Goal: Check status: Check status

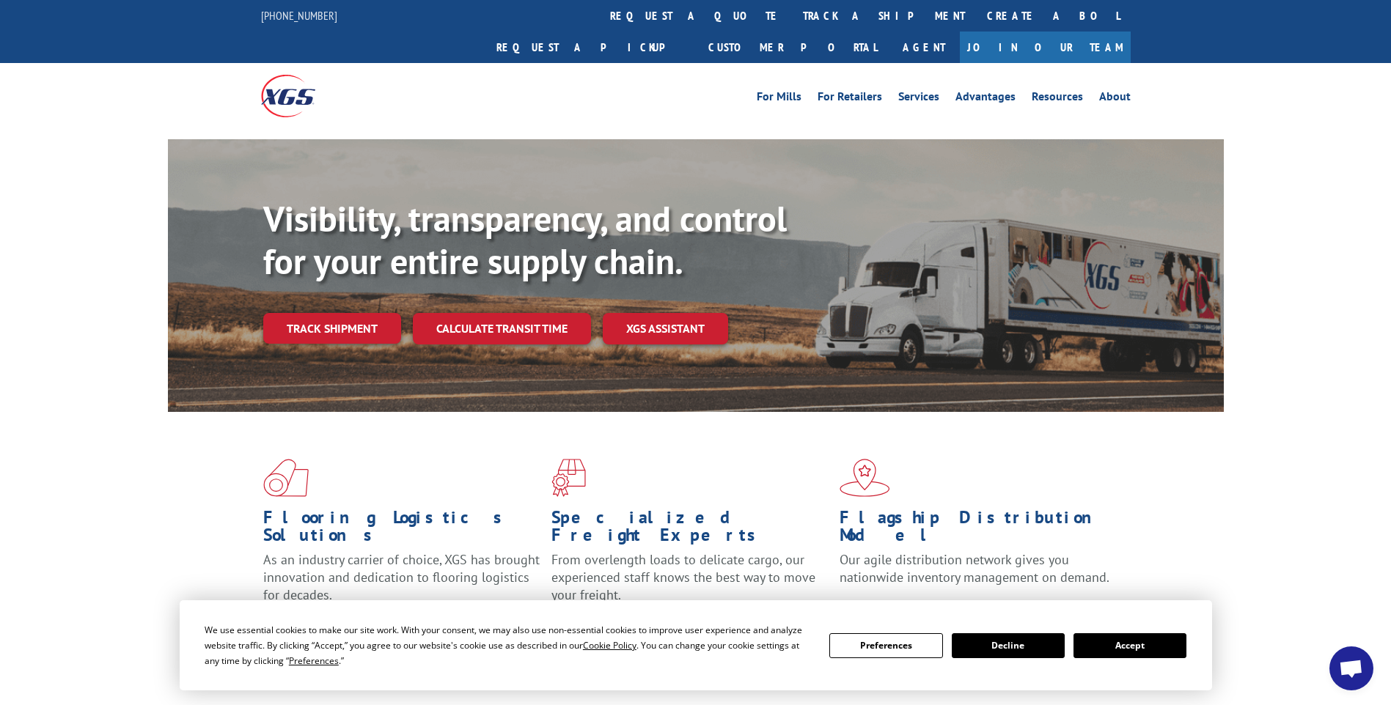
click at [1153, 642] on button "Accept" at bounding box center [1130, 646] width 113 height 25
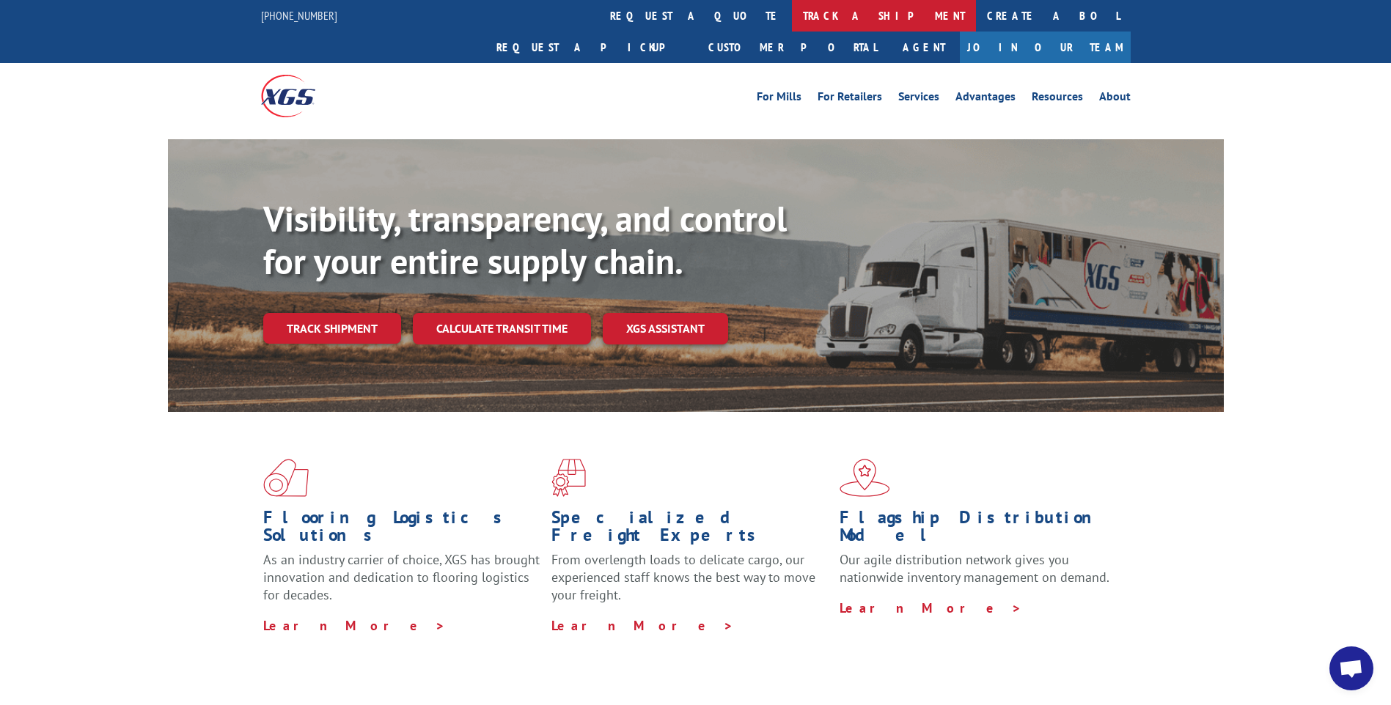
click at [792, 13] on link "track a shipment" at bounding box center [884, 16] width 184 height 32
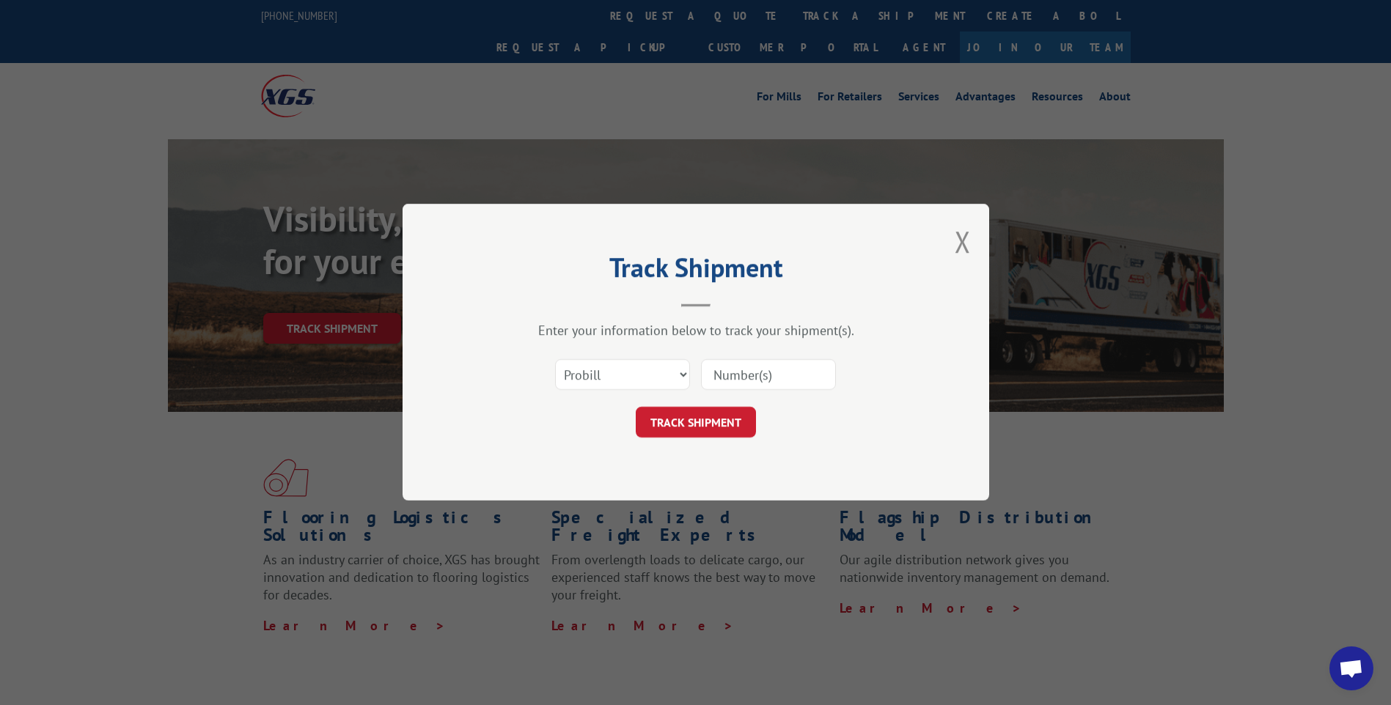
click at [724, 376] on input at bounding box center [768, 375] width 135 height 31
click at [724, 376] on input "287" at bounding box center [768, 375] width 135 height 31
click at [755, 373] on input "287" at bounding box center [768, 375] width 135 height 31
type input "2878304"
click at [683, 422] on button "TRACK SHIPMENT" at bounding box center [696, 423] width 120 height 31
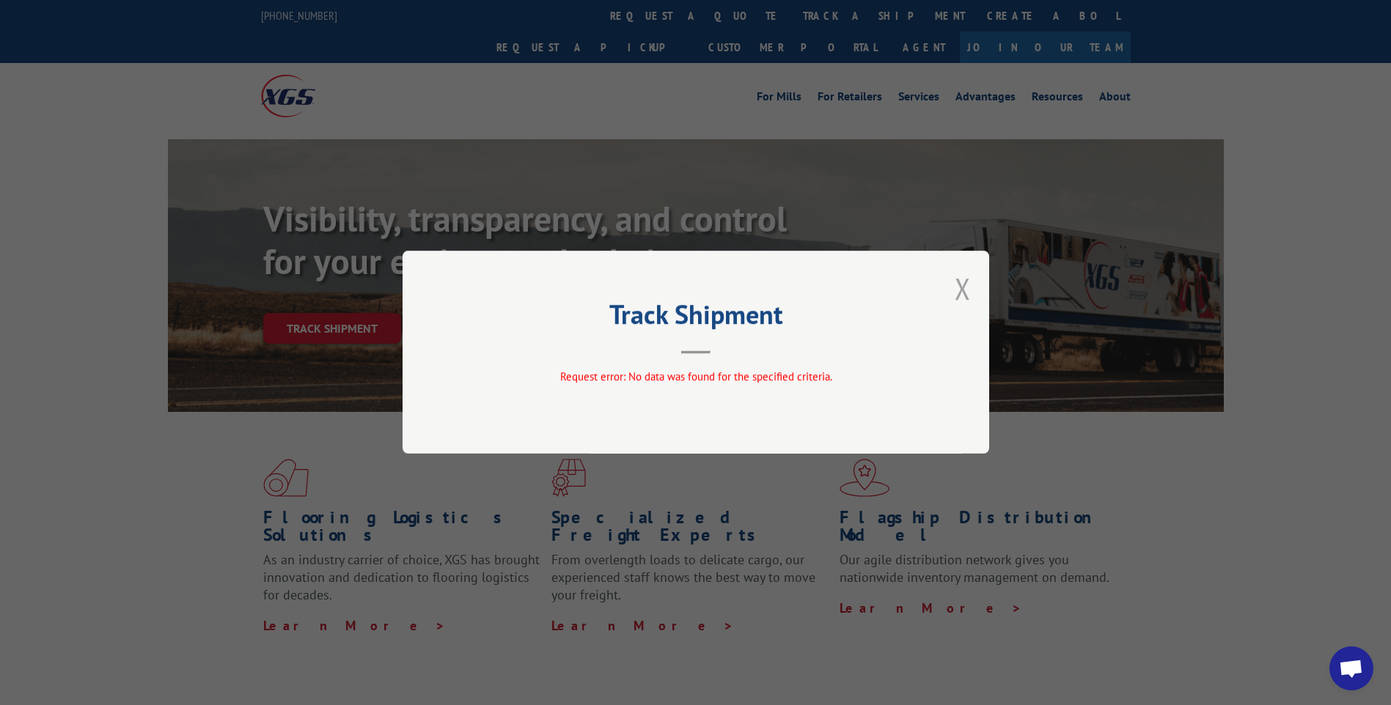
click at [961, 305] on button "Close modal" at bounding box center [963, 288] width 16 height 39
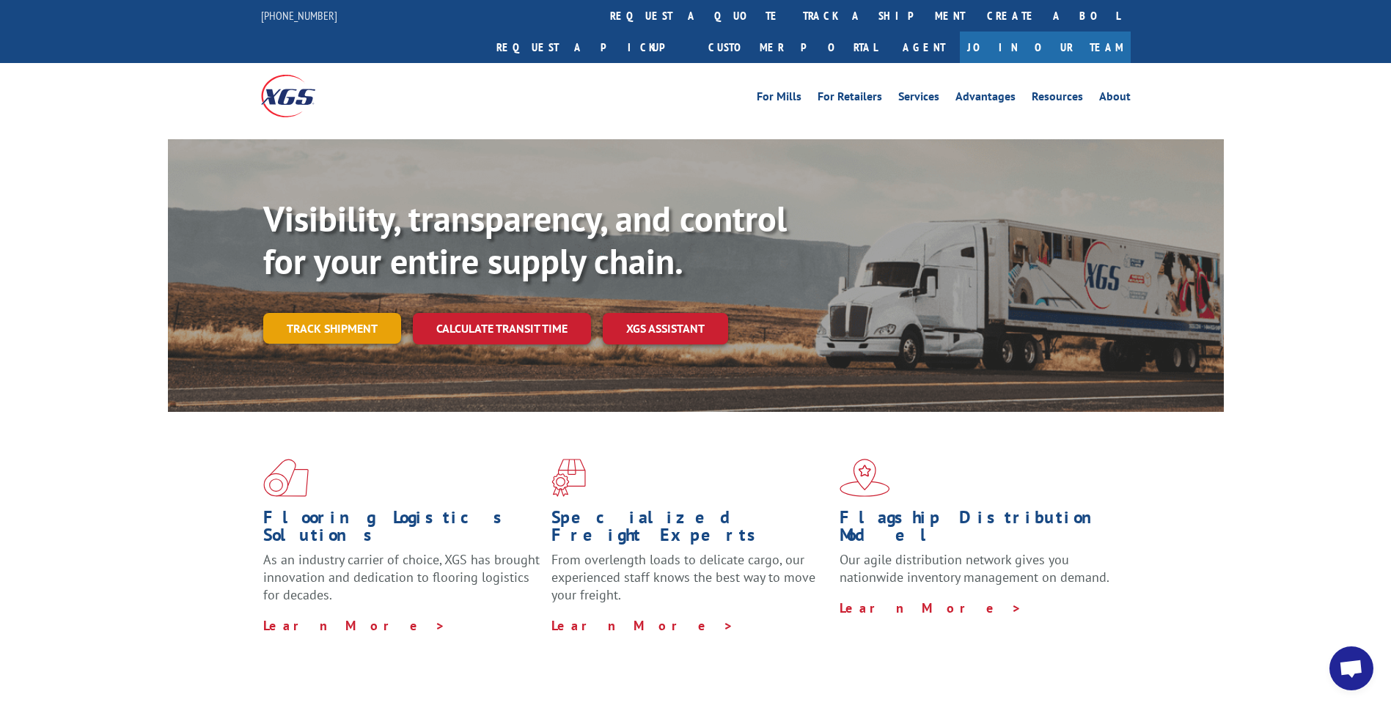
click at [364, 313] on link "Track shipment" at bounding box center [332, 328] width 138 height 31
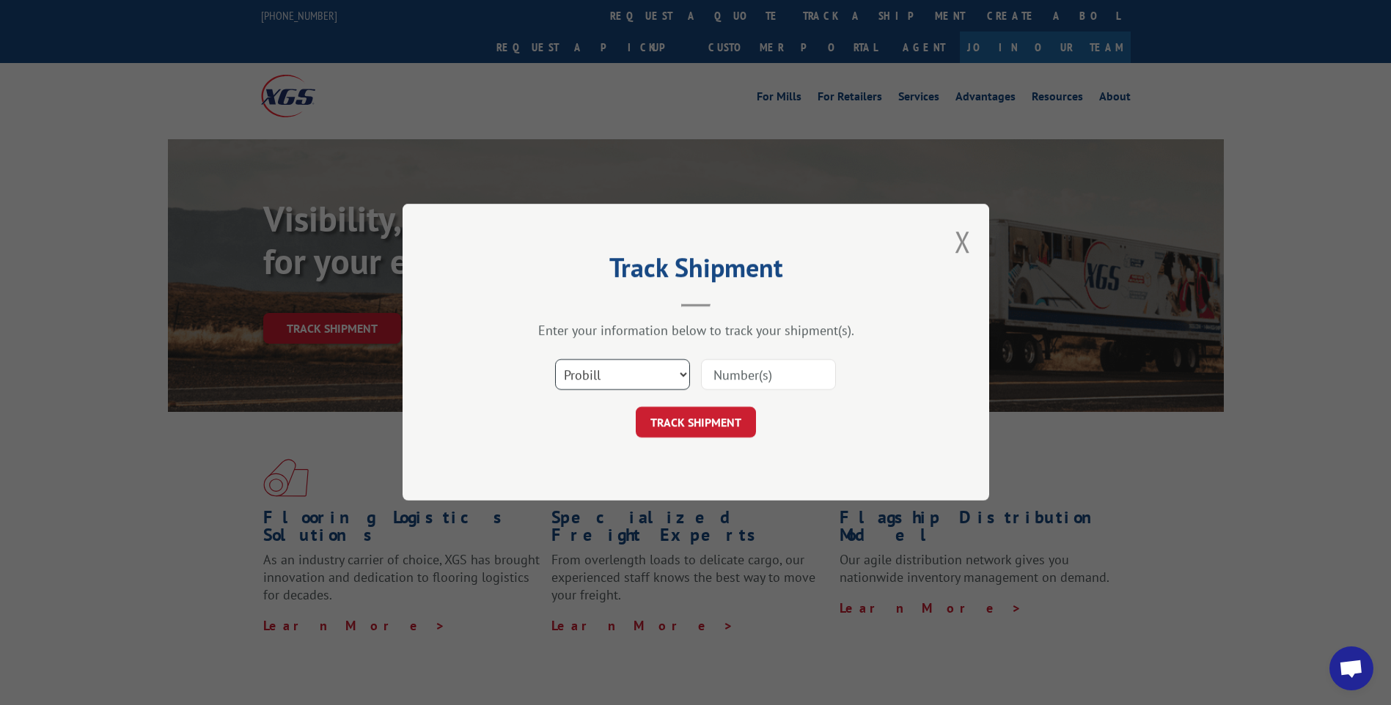
click at [684, 379] on select "Select category... Probill BOL PO" at bounding box center [622, 375] width 135 height 31
select select "bol"
click at [555, 360] on select "Select category... Probill BOL PO" at bounding box center [622, 375] width 135 height 31
click at [743, 371] on input at bounding box center [768, 375] width 135 height 31
type input "2878304"
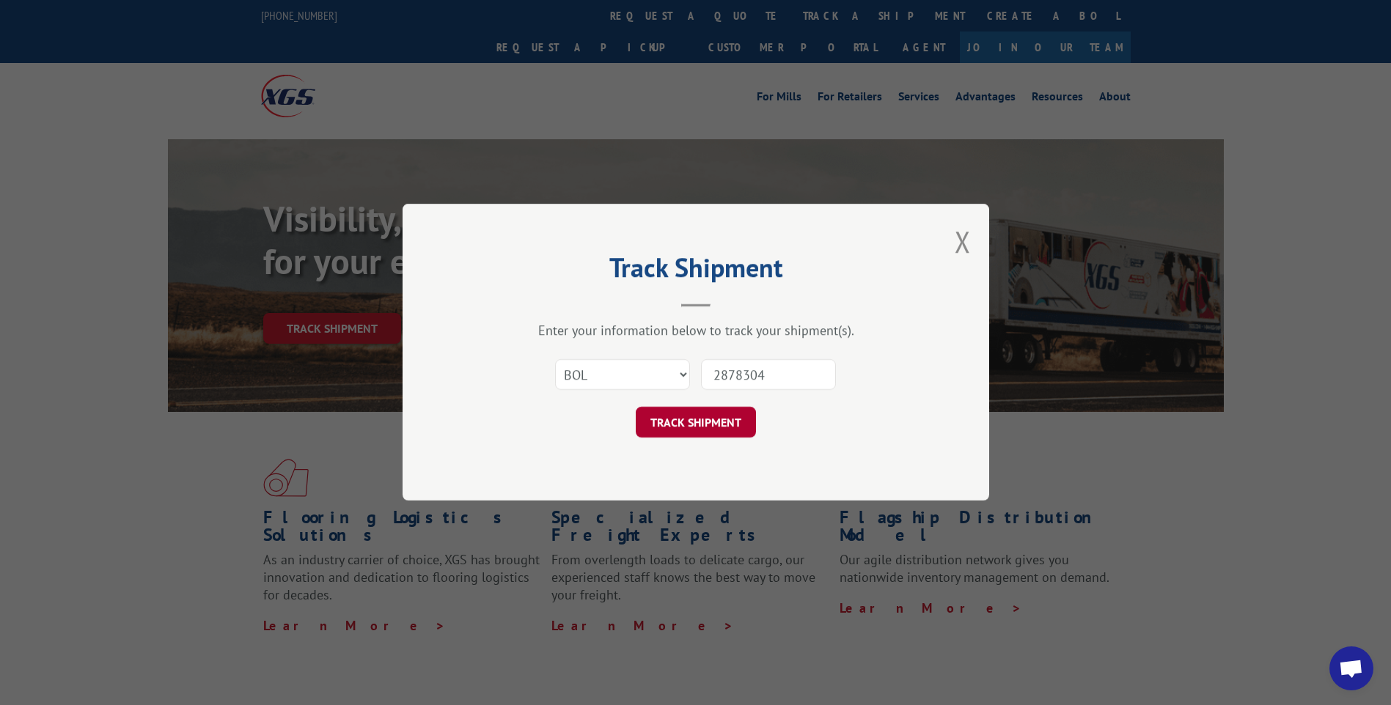
click at [727, 428] on button "TRACK SHIPMENT" at bounding box center [696, 423] width 120 height 31
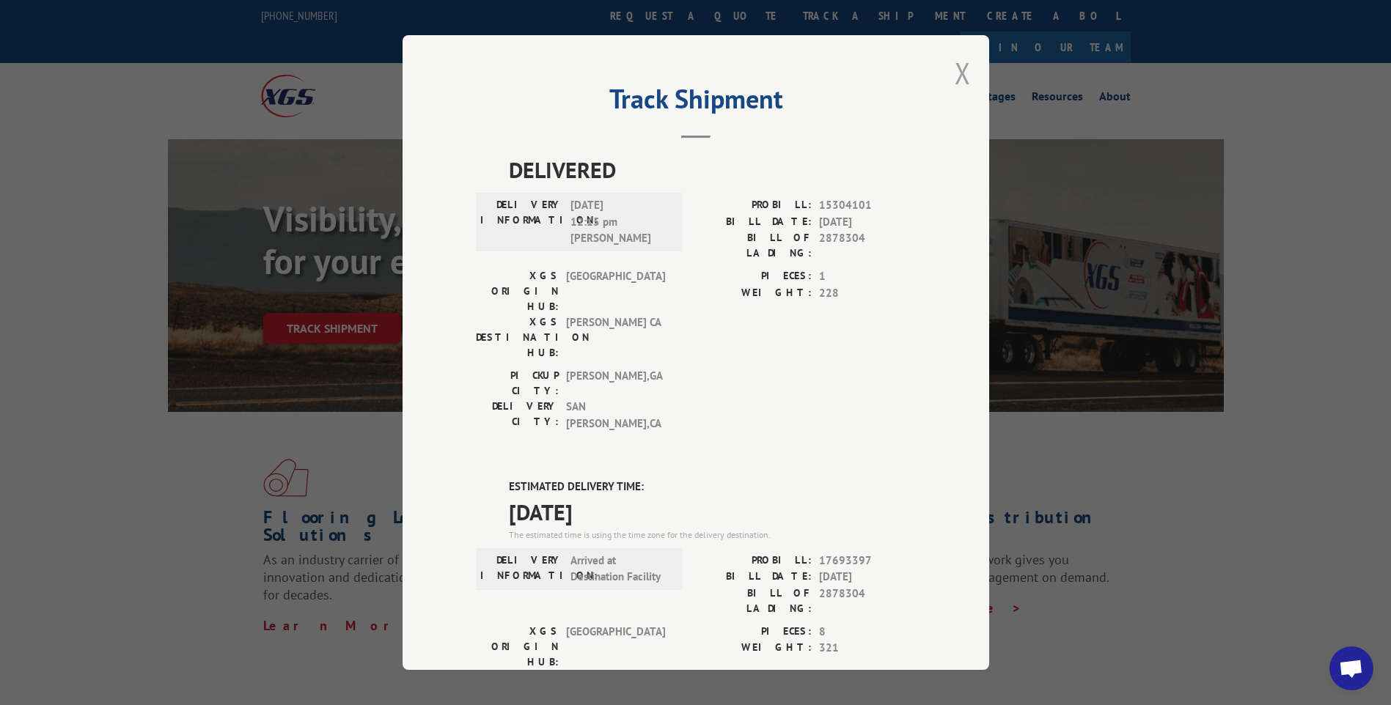
click at [955, 78] on button "Close modal" at bounding box center [963, 73] width 16 height 39
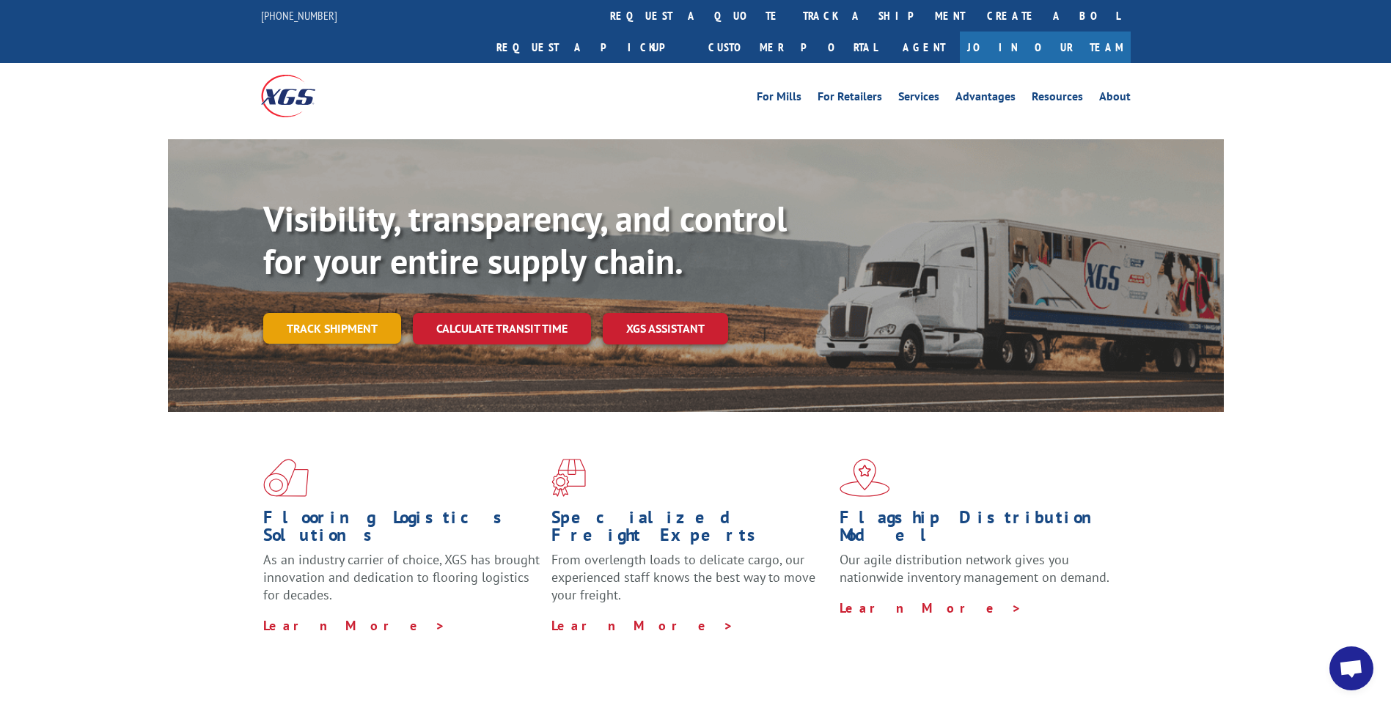
click at [361, 313] on link "Track shipment" at bounding box center [332, 328] width 138 height 31
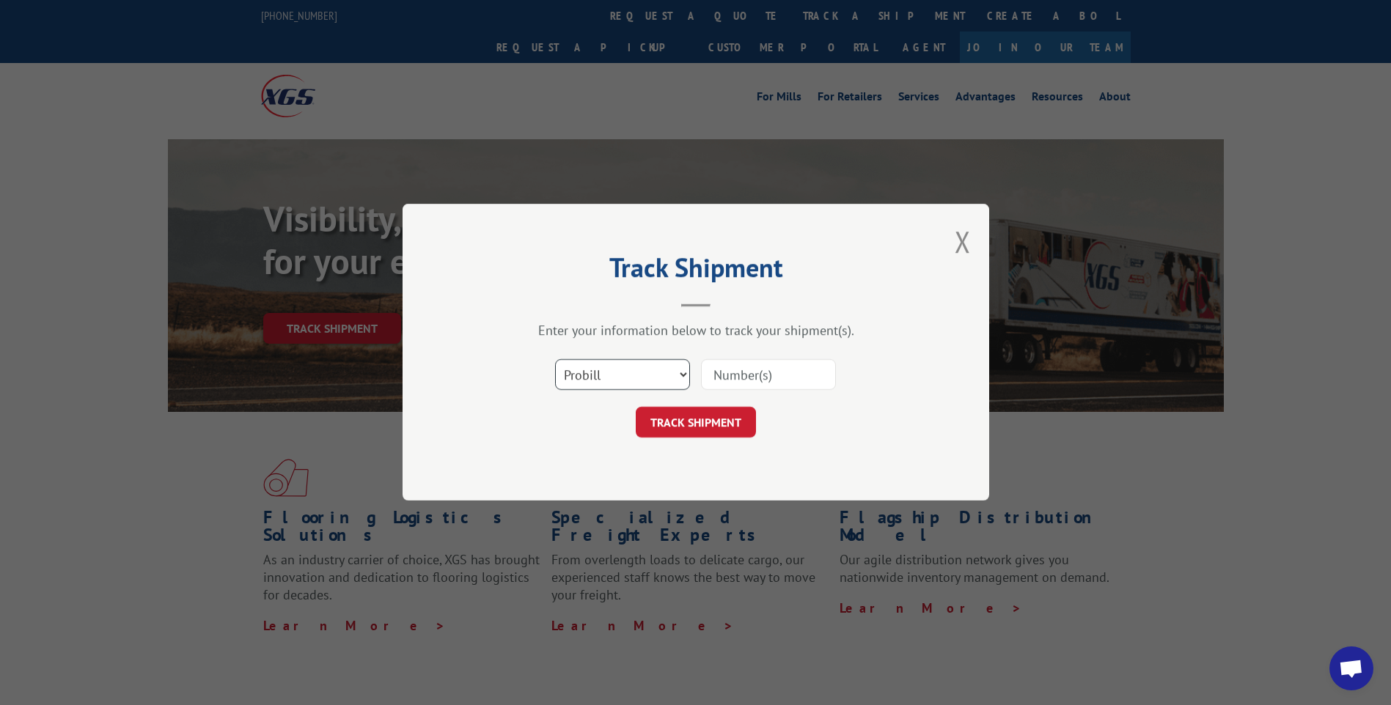
click at [659, 372] on select "Select category... Probill BOL PO" at bounding box center [622, 375] width 135 height 31
select select "bol"
click at [555, 360] on select "Select category... Probill BOL PO" at bounding box center [622, 375] width 135 height 31
click at [741, 380] on input at bounding box center [768, 375] width 135 height 31
type input "2877303"
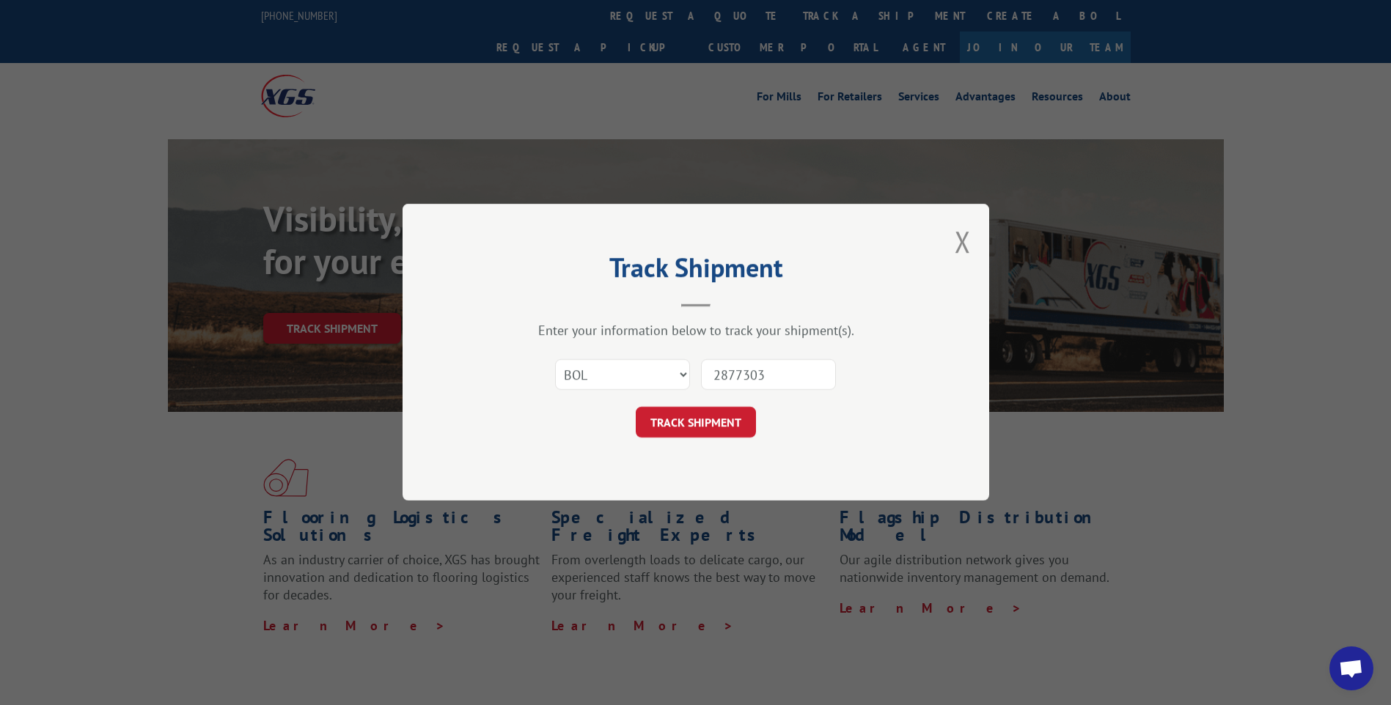
click button "TRACK SHIPMENT" at bounding box center [696, 423] width 120 height 31
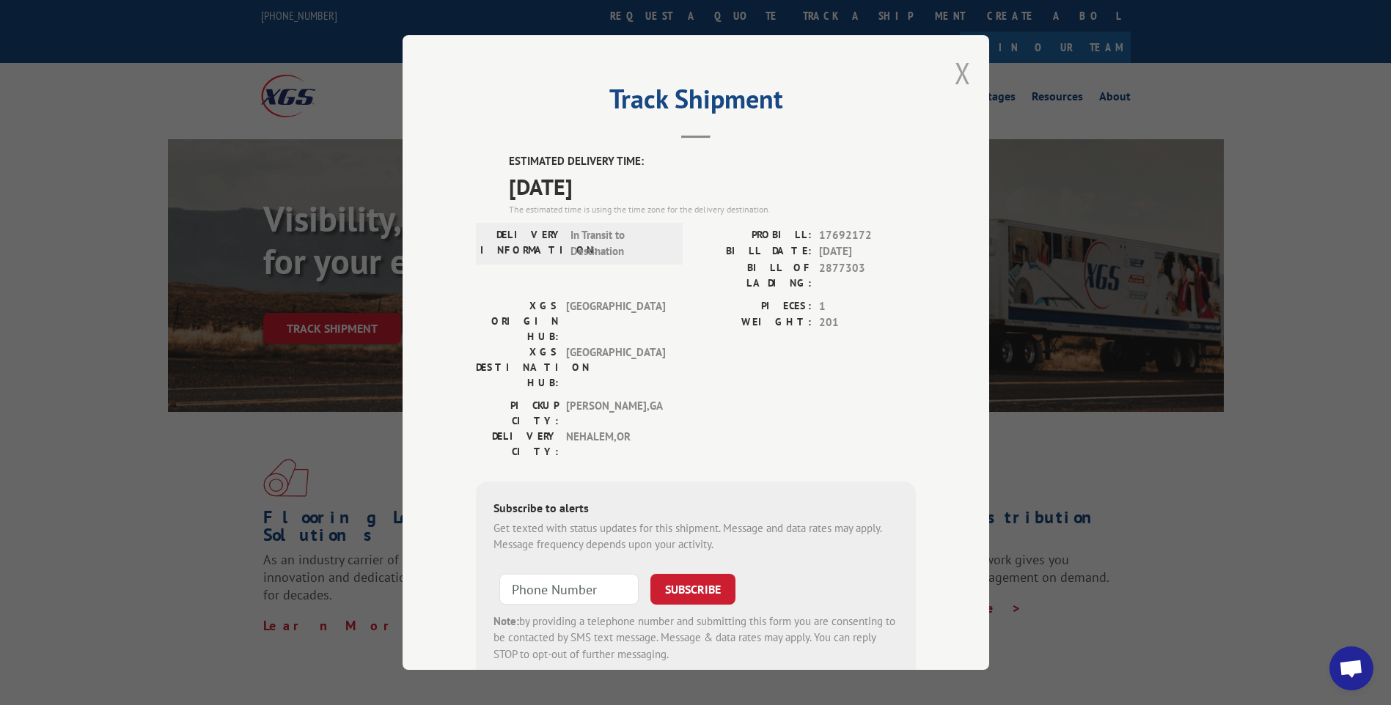
click at [959, 70] on button "Close modal" at bounding box center [963, 73] width 16 height 39
